Goal: Transaction & Acquisition: Purchase product/service

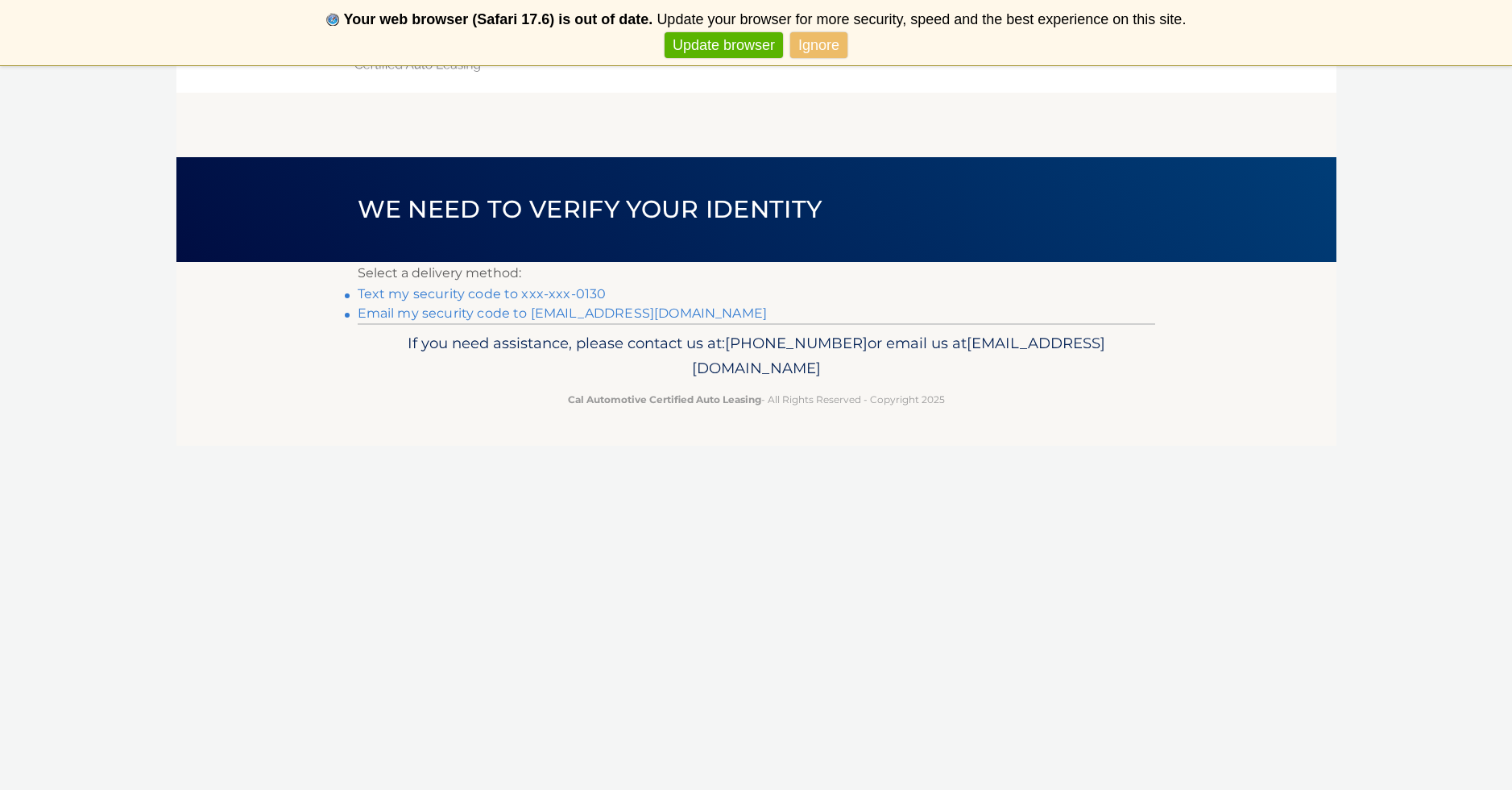
click at [469, 292] on link "Text my security code to xxx-xxx-0130" at bounding box center [482, 294] width 249 height 15
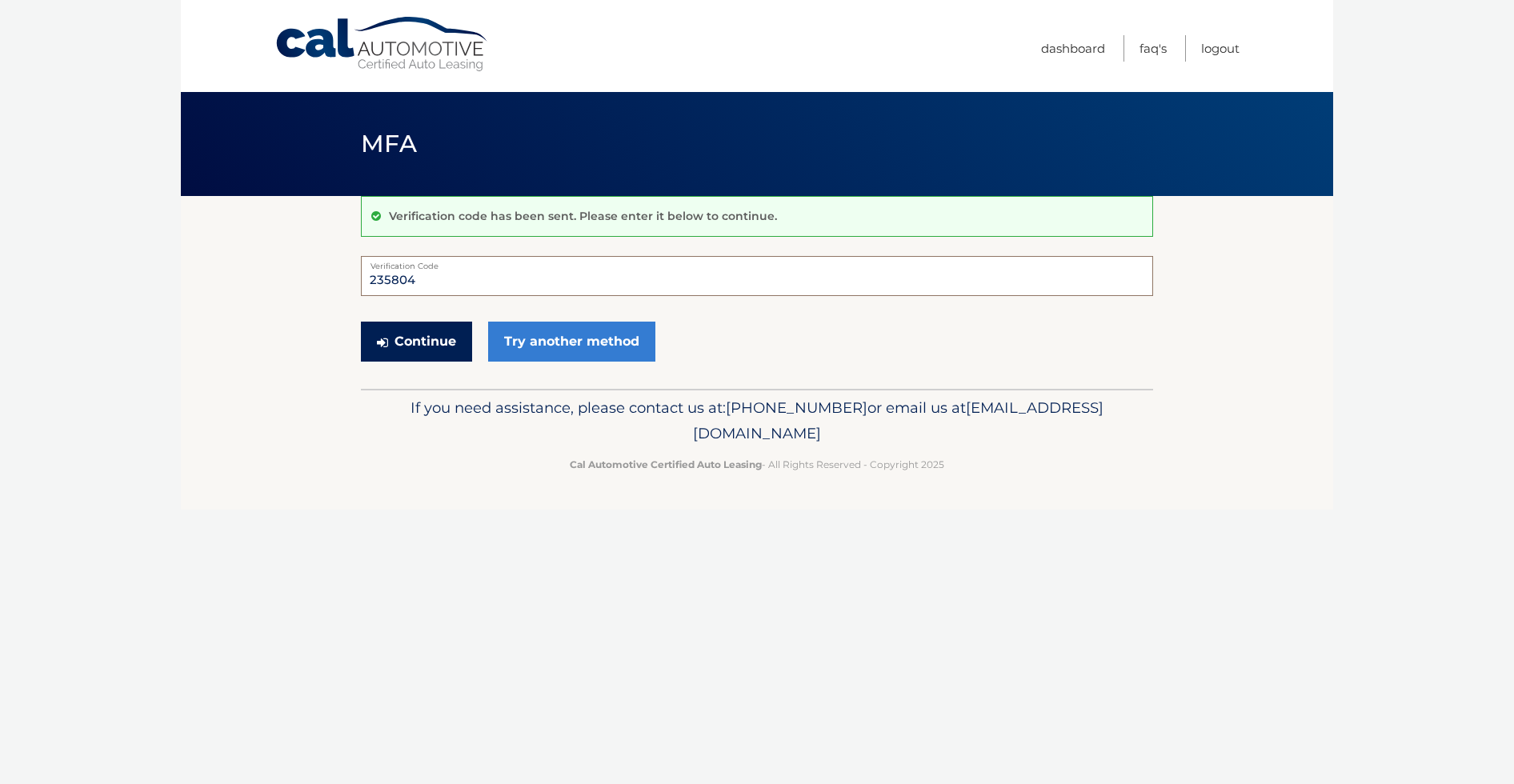
type input "235804"
click at [404, 342] on button "Continue" at bounding box center [417, 342] width 111 height 40
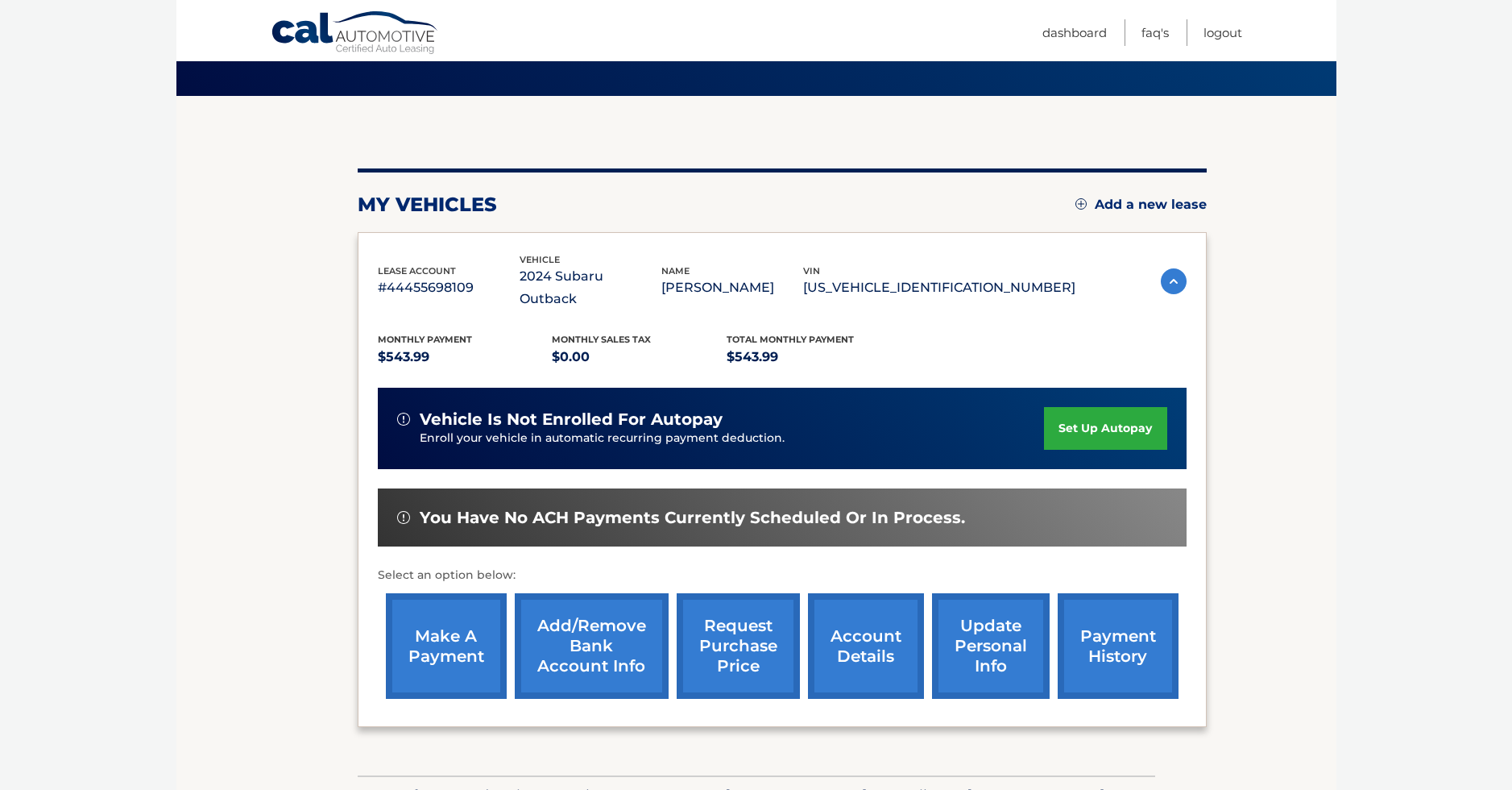
scroll to position [183, 0]
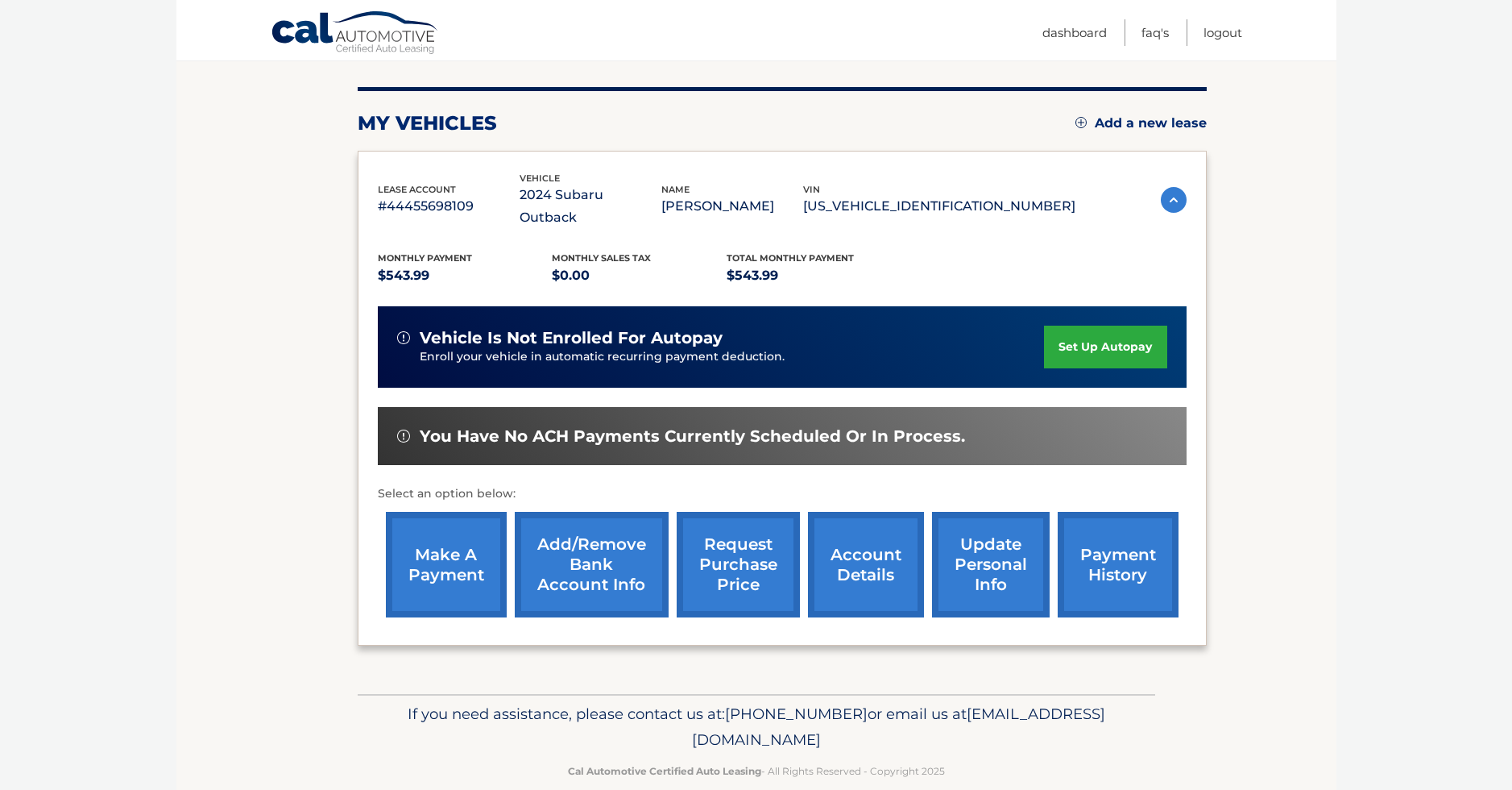
click at [448, 543] on link "make a payment" at bounding box center [446, 565] width 121 height 106
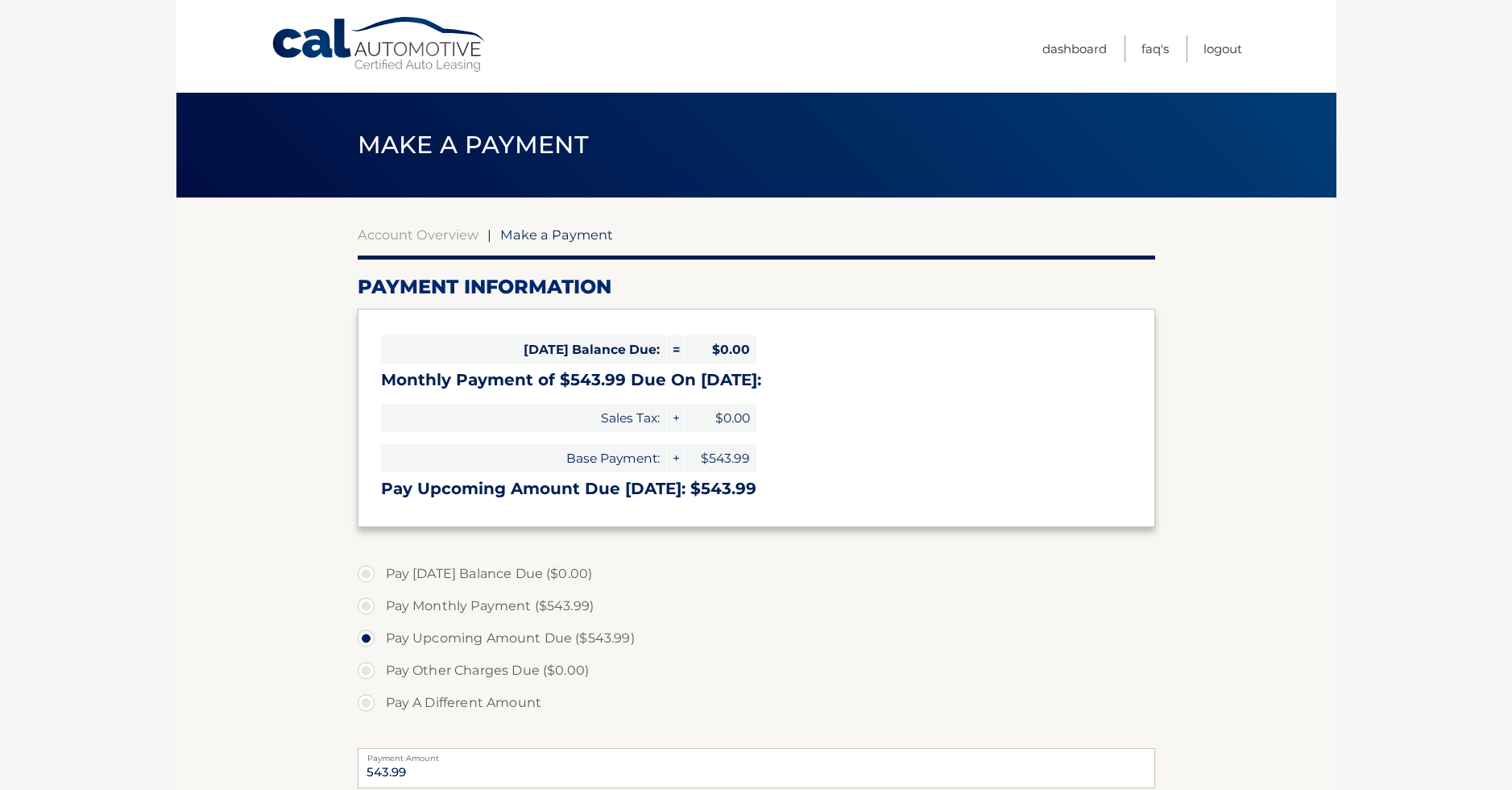
select select "ZDFhN2QzMWQtYWMzNS00MzkyLWFmYzUtNTA2OTIyYTRmZWNk"
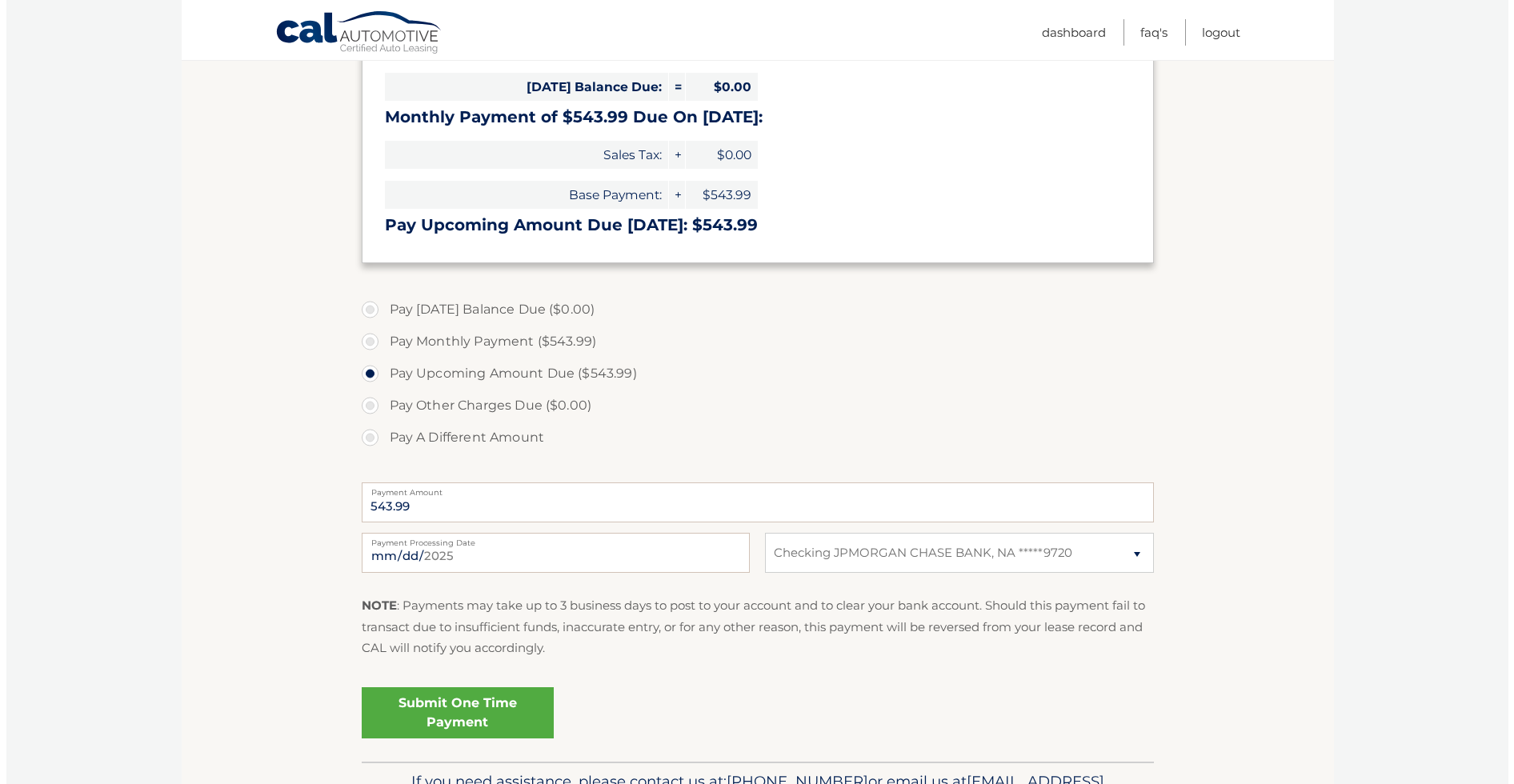
scroll to position [355, 0]
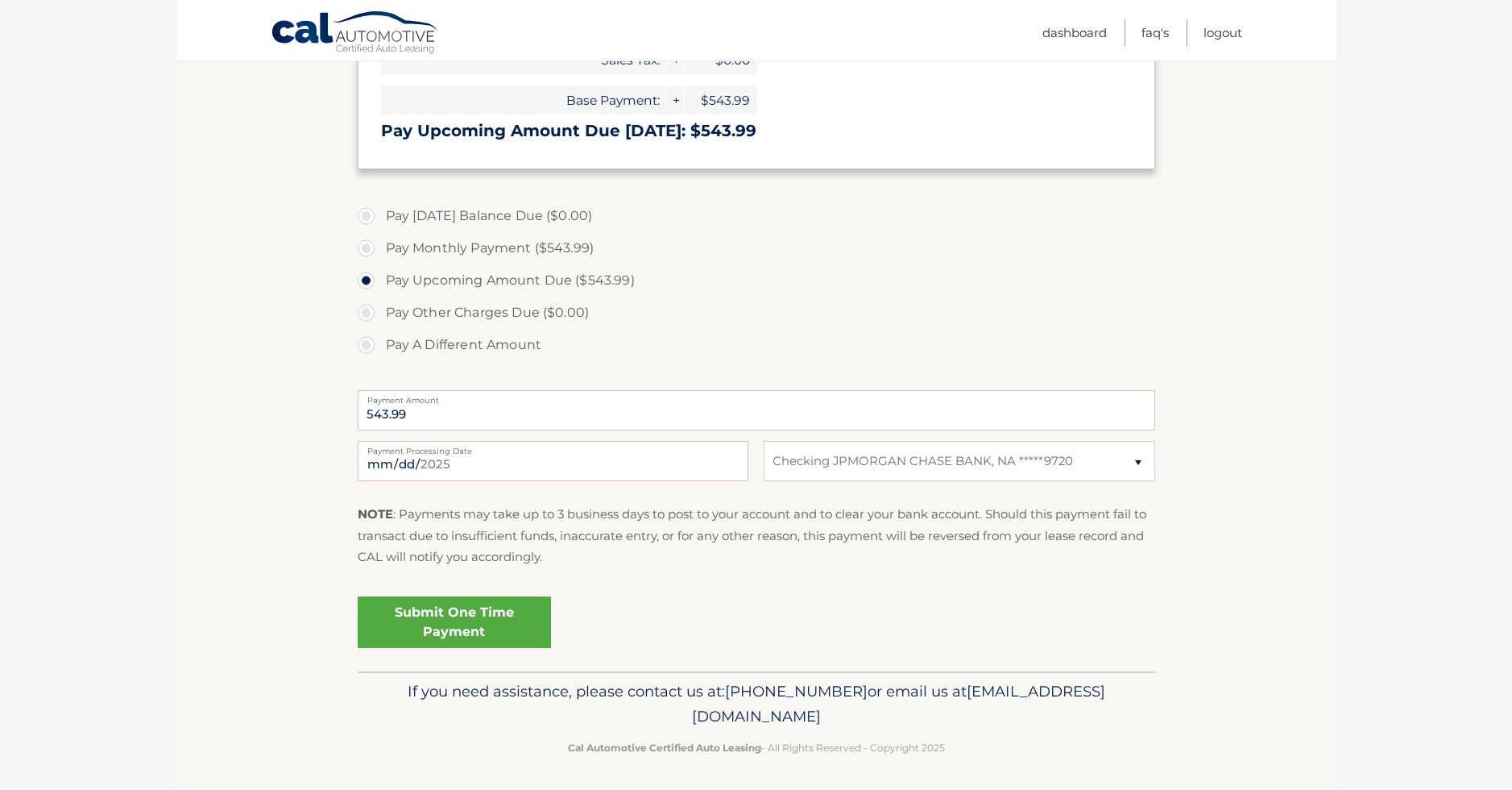
click at [455, 613] on link "Submit One Time Payment" at bounding box center [455, 622] width 194 height 51
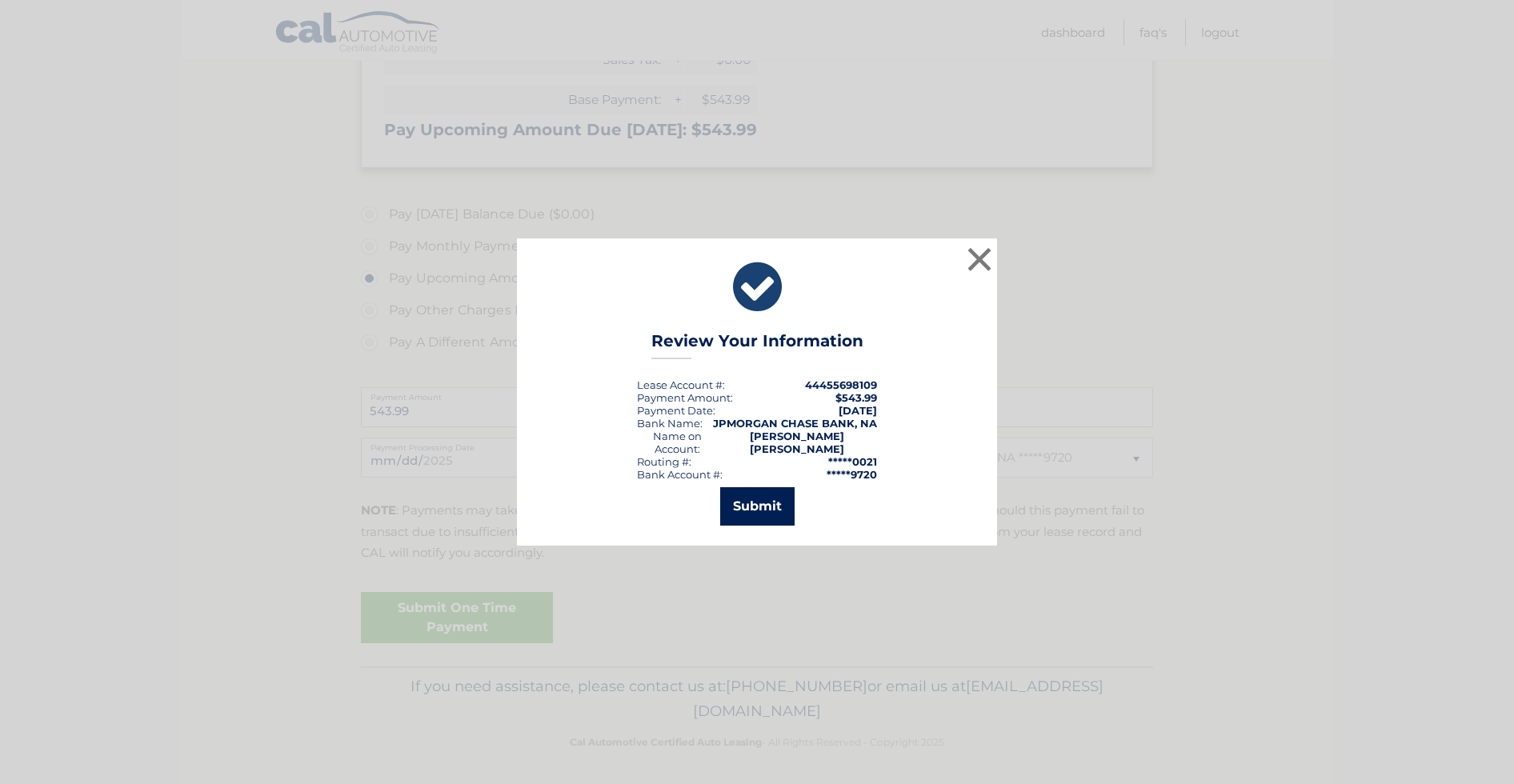
click at [755, 498] on button "Submit" at bounding box center [758, 506] width 74 height 39
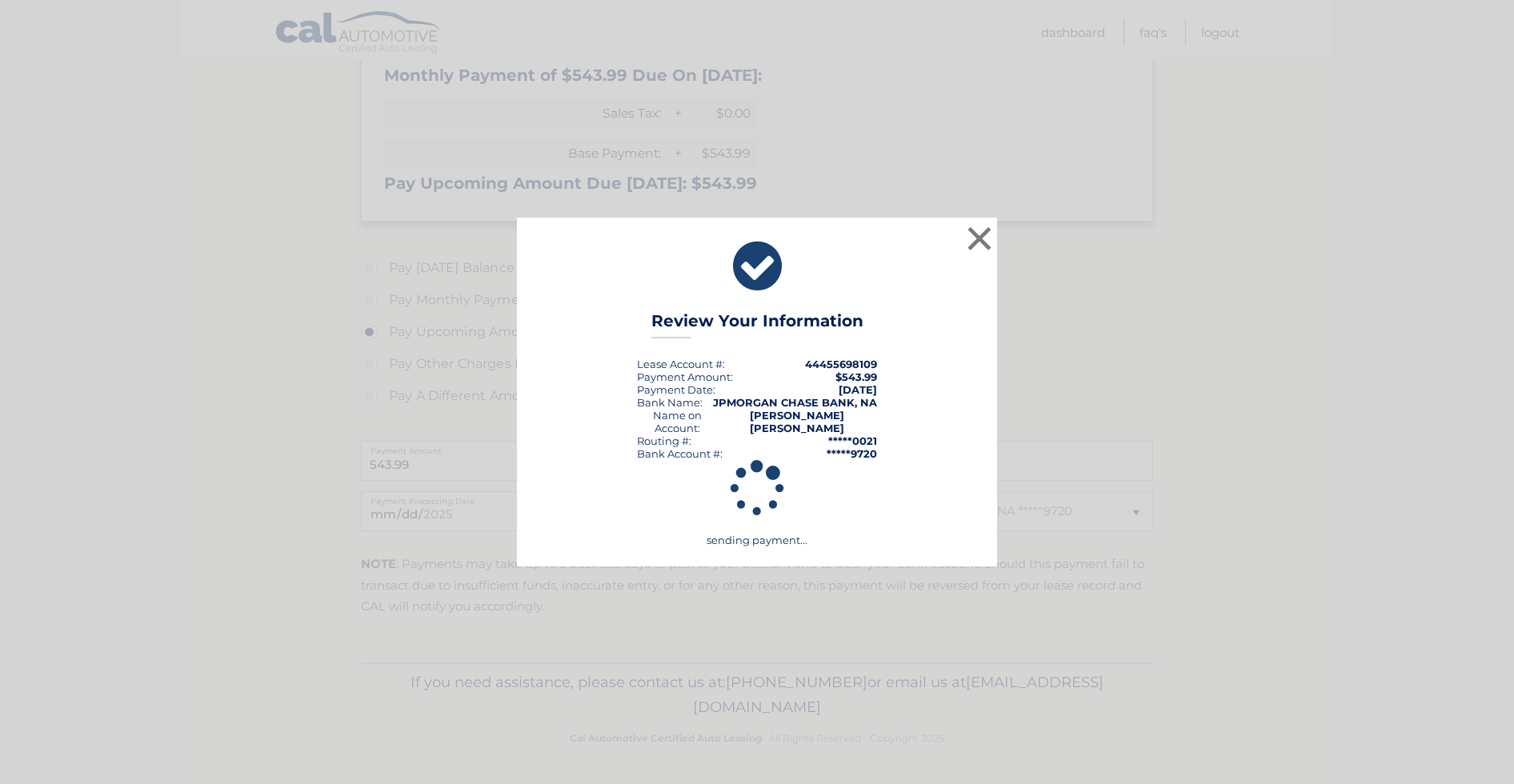
scroll to position [297, 0]
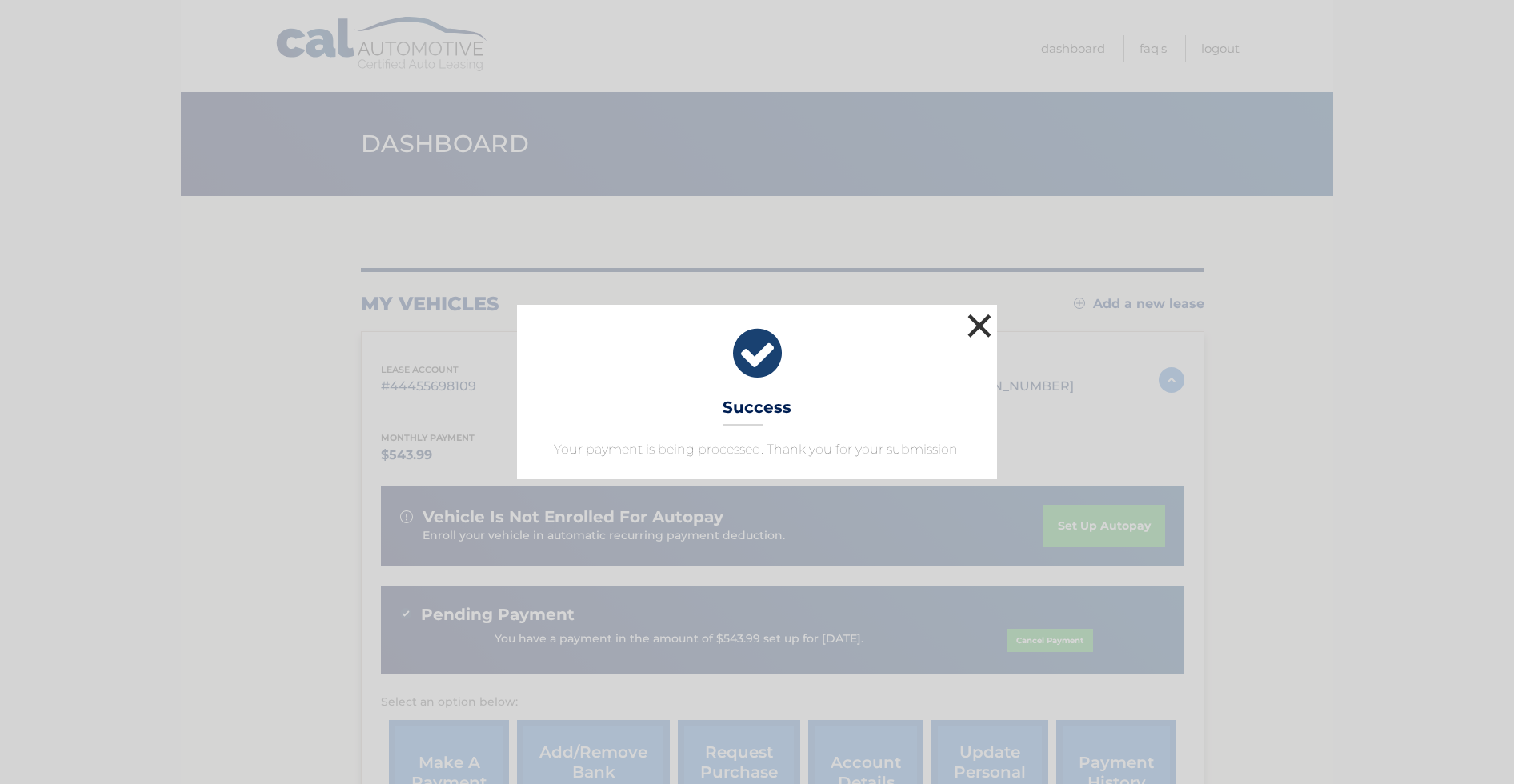
click at [990, 324] on button "×" at bounding box center [980, 325] width 32 height 32
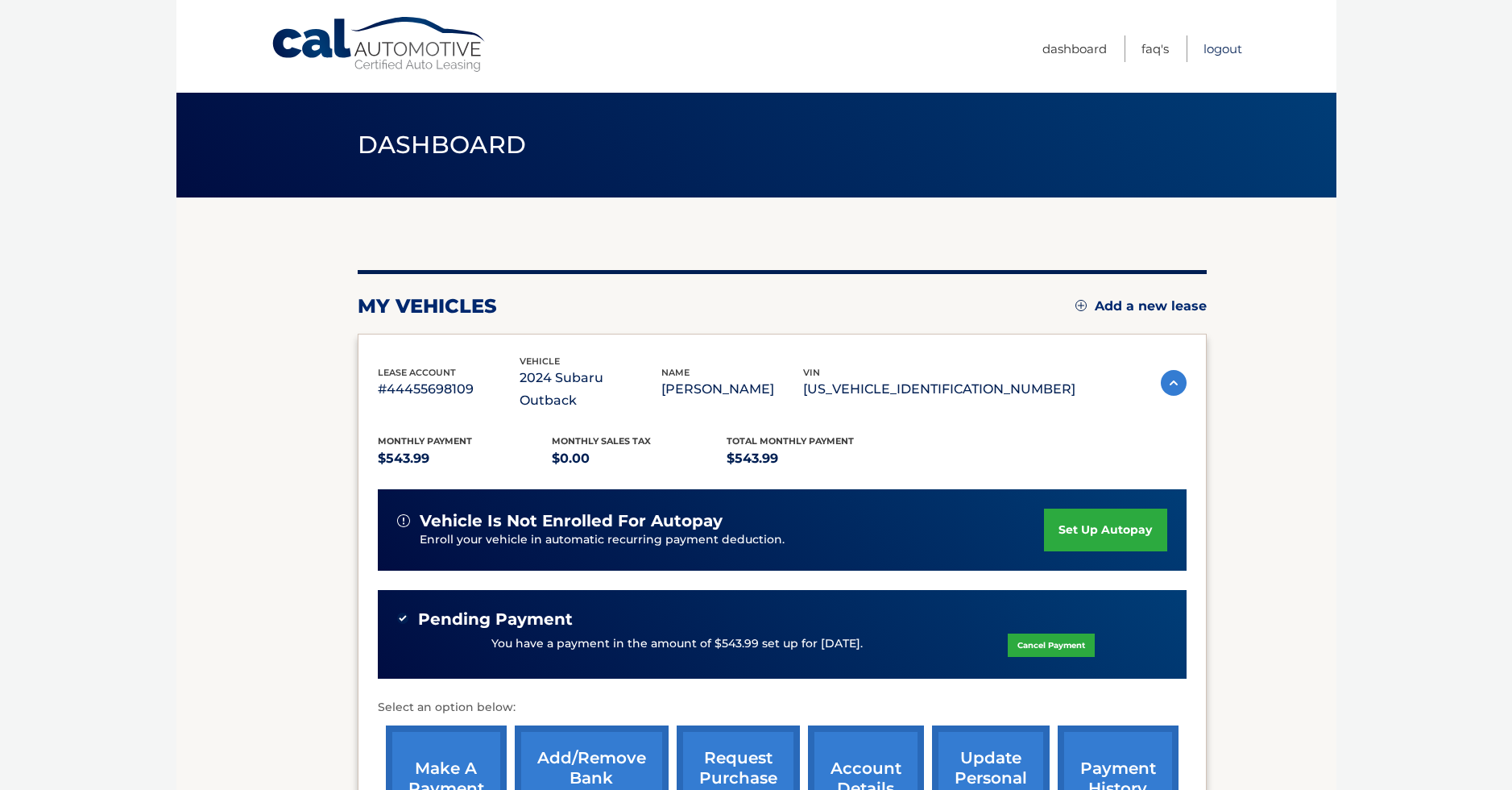
click at [1222, 46] on link "Logout" at bounding box center [1223, 49] width 39 height 27
